Goal: Task Accomplishment & Management: Manage account settings

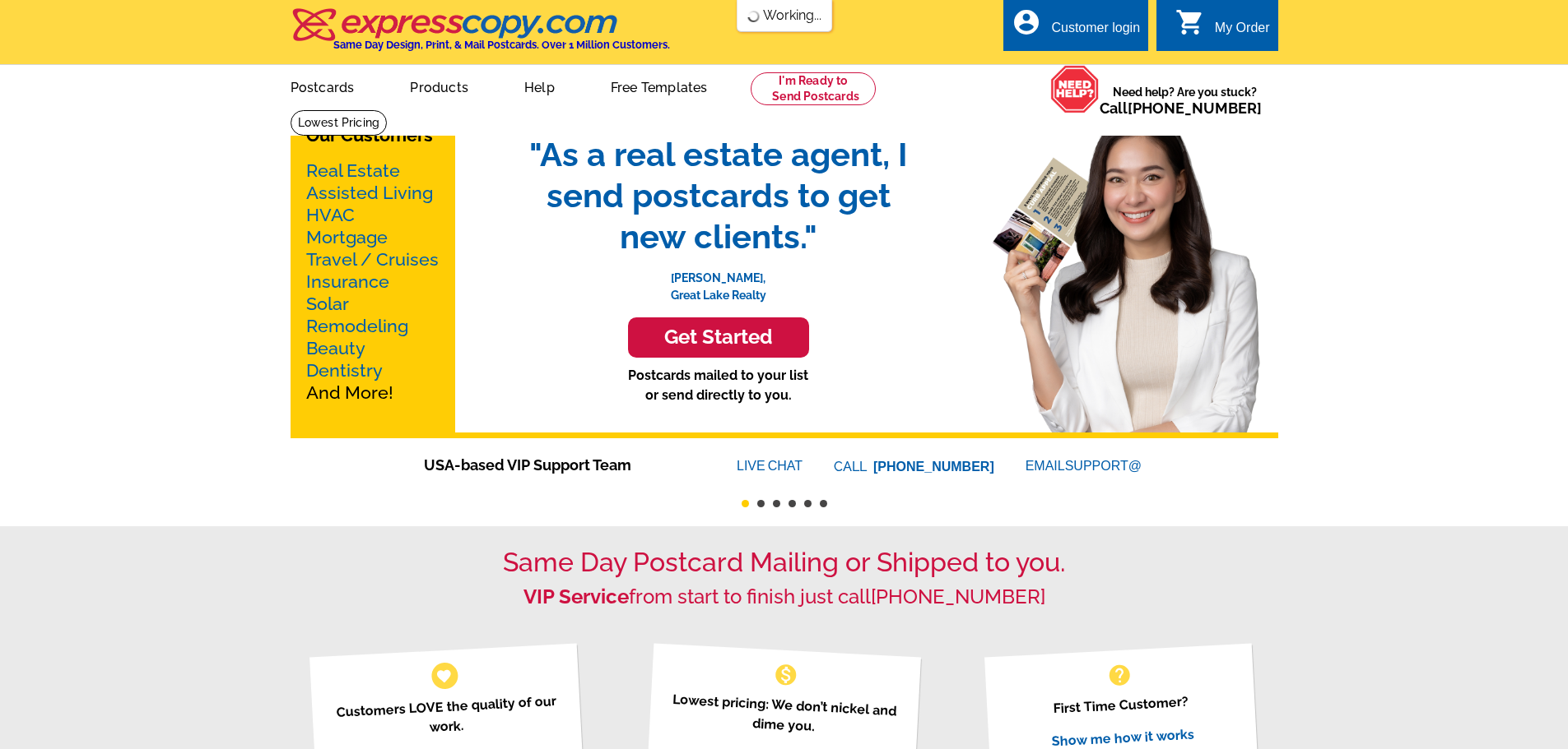
click at [1124, 26] on div "Customer login" at bounding box center [1095, 32] width 89 height 23
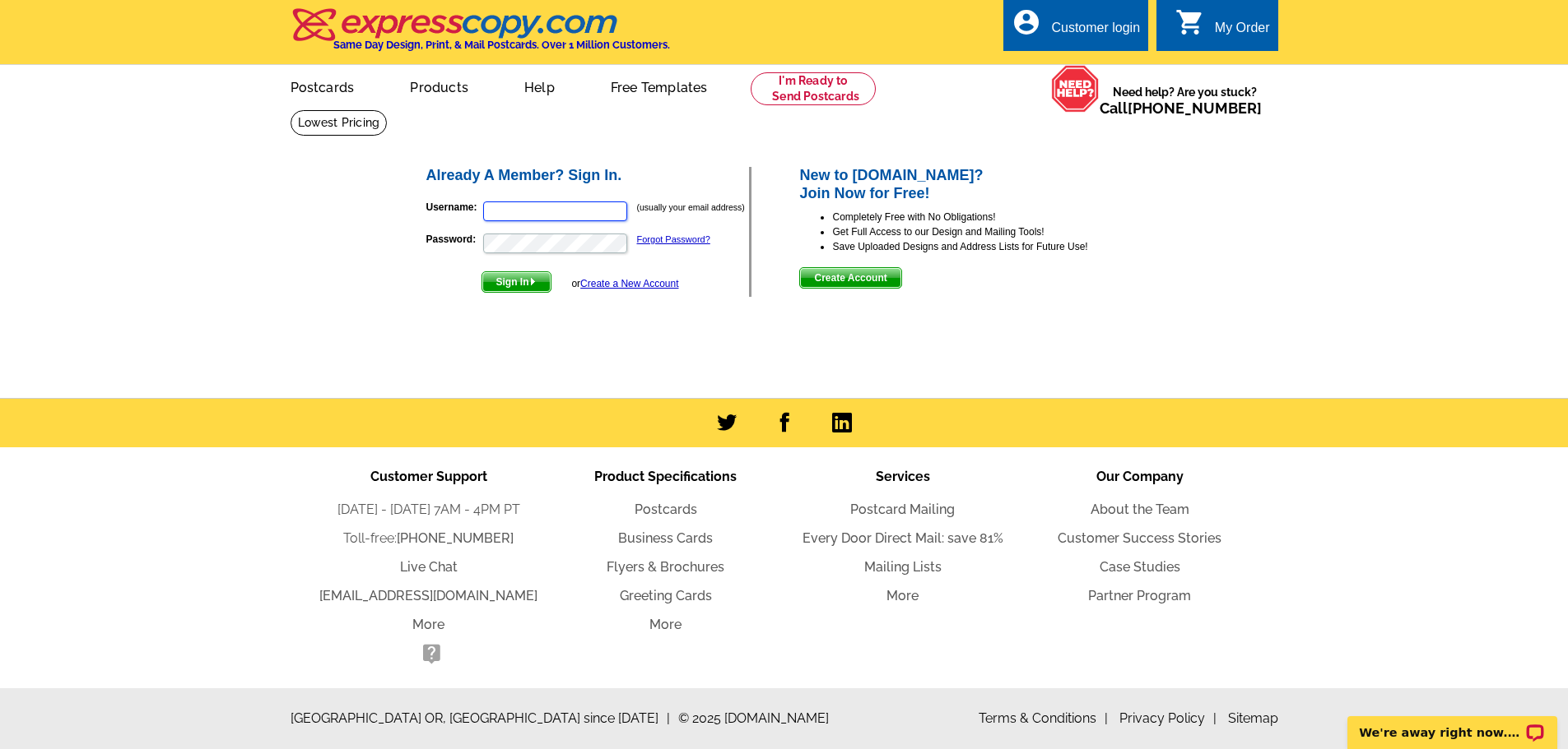
click at [520, 216] on input "Username:" at bounding box center [555, 212] width 144 height 20
click at [585, 208] on input "Username:" at bounding box center [555, 212] width 144 height 20
type input "[PERSON_NAME][EMAIL_ADDRESS][DOMAIN_NAME]"
click at [481, 271] on button "Sign In" at bounding box center [516, 282] width 70 height 21
